Goal: Information Seeking & Learning: Check status

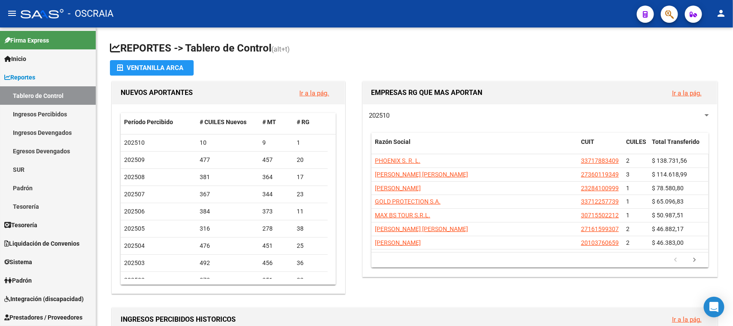
click at [673, 16] on icon "button" at bounding box center [669, 14] width 9 height 10
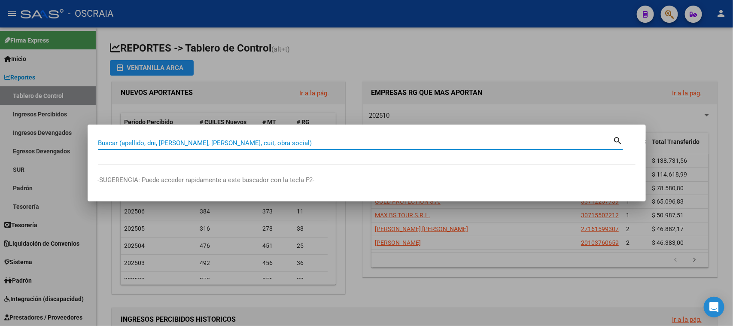
click at [242, 147] on input "Buscar (apellido, dni, [PERSON_NAME], [PERSON_NAME], cuit, obra social)" at bounding box center [355, 143] width 515 height 8
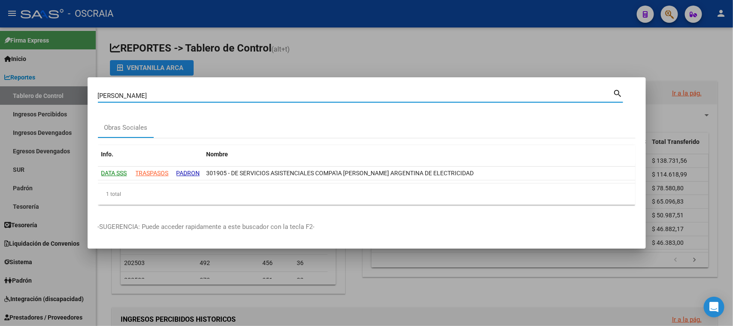
click at [391, 95] on input "[PERSON_NAME]" at bounding box center [355, 96] width 515 height 8
paste input "20-95886895-3"
type input "20958868953"
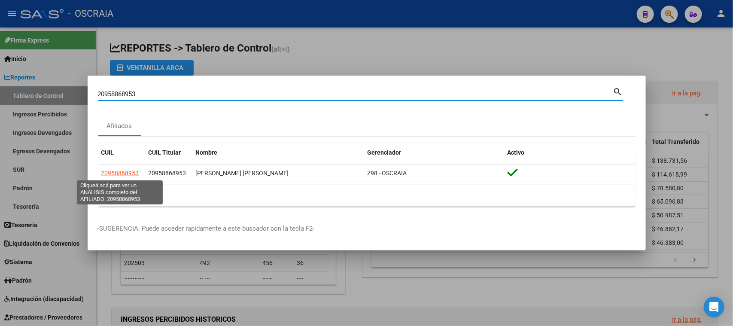
click at [109, 182] on datatable-selection "20958868953 20958868953 [PERSON_NAME] [PERSON_NAME] Z98 - OSCRAIA" at bounding box center [366, 180] width 537 height 8
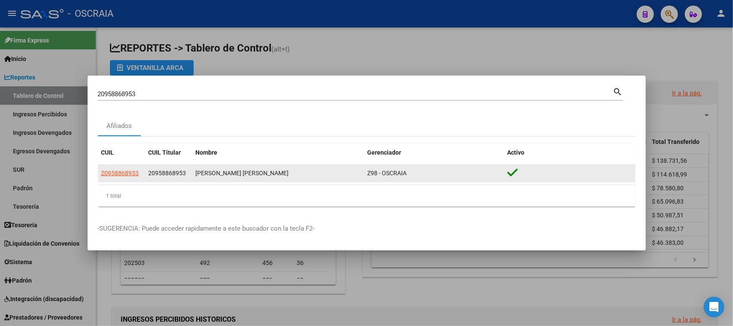
click at [111, 170] on span "20958868953" at bounding box center [120, 173] width 38 height 7
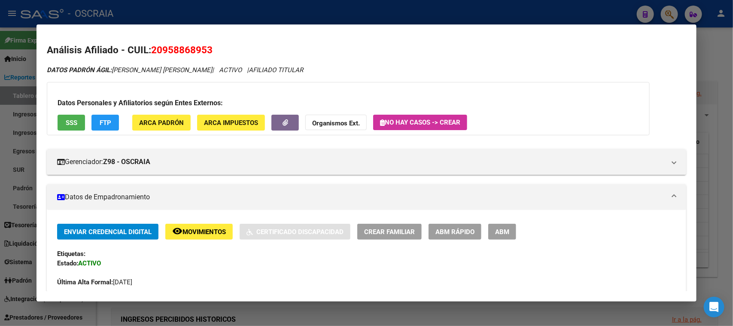
click at [189, 46] on span "20958868953" at bounding box center [181, 49] width 61 height 11
copy span "20958868953"
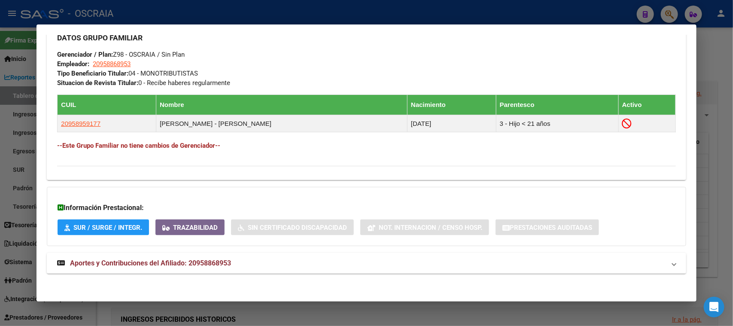
click at [150, 269] on mat-expansion-panel-header "Aportes y Contribuciones del Afiliado: 20958868953" at bounding box center [366, 263] width 639 height 21
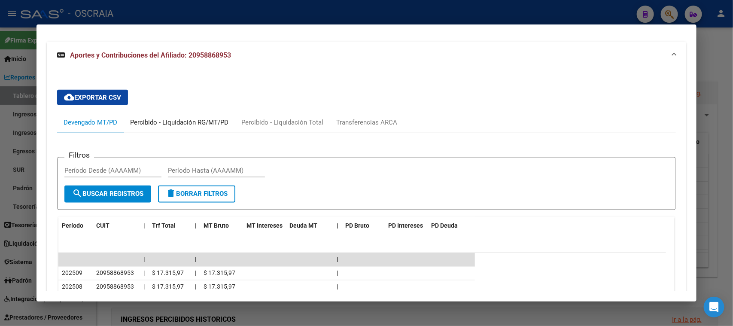
click at [164, 118] on div "Percibido - Liquidación RG/MT/PD" at bounding box center [179, 122] width 98 height 9
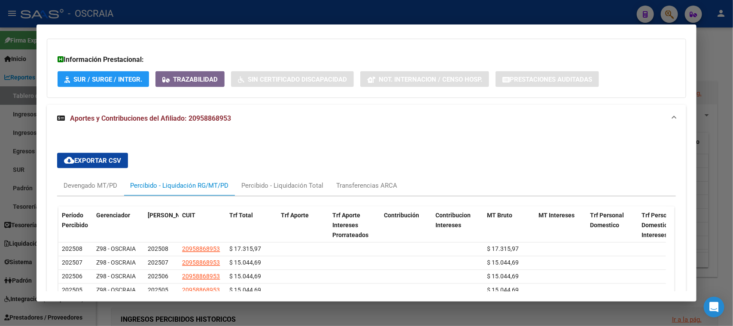
scroll to position [632, 0]
